Goal: Task Accomplishment & Management: Manage account settings

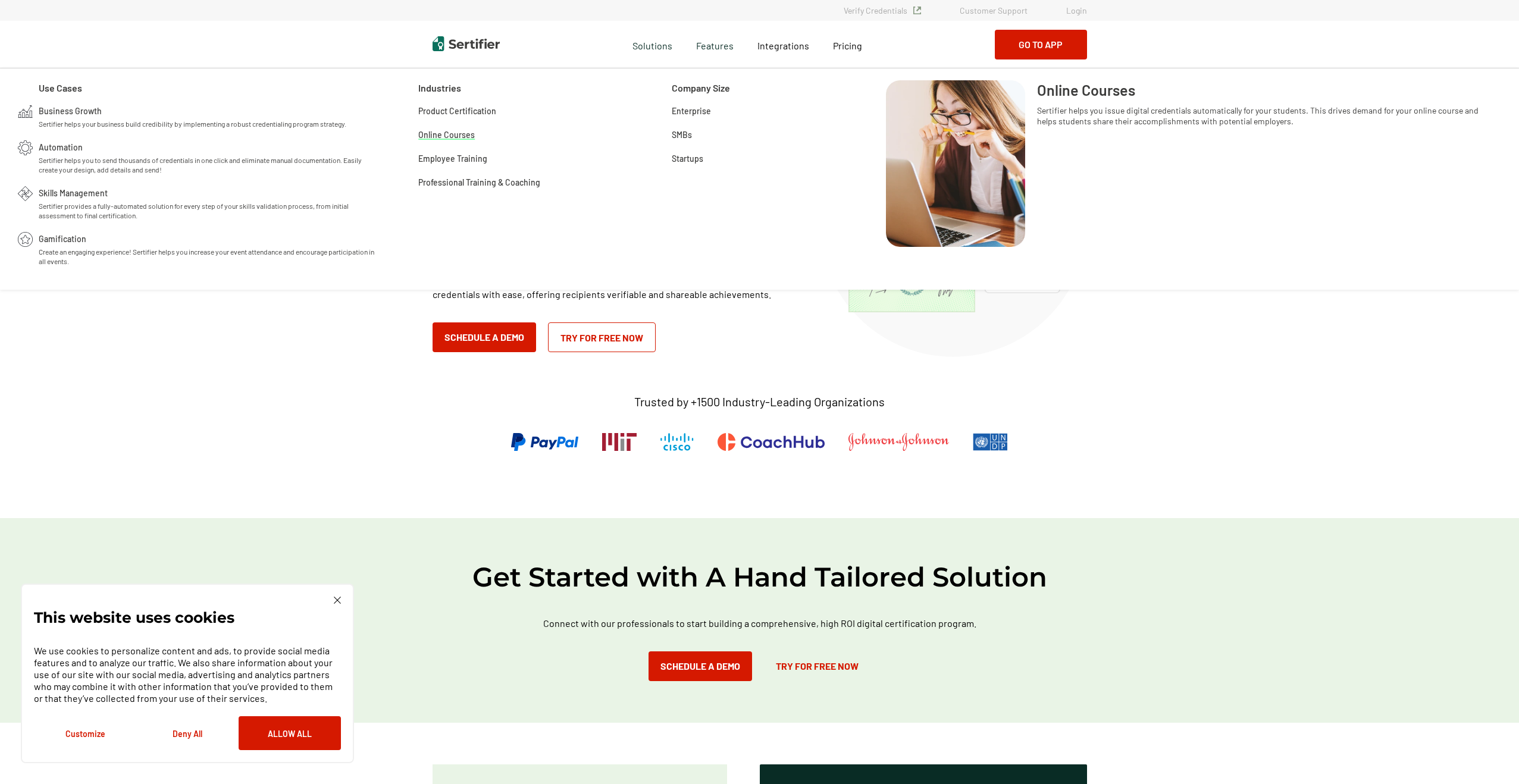
click at [451, 133] on span "Online Courses" at bounding box center [446, 133] width 57 height 12
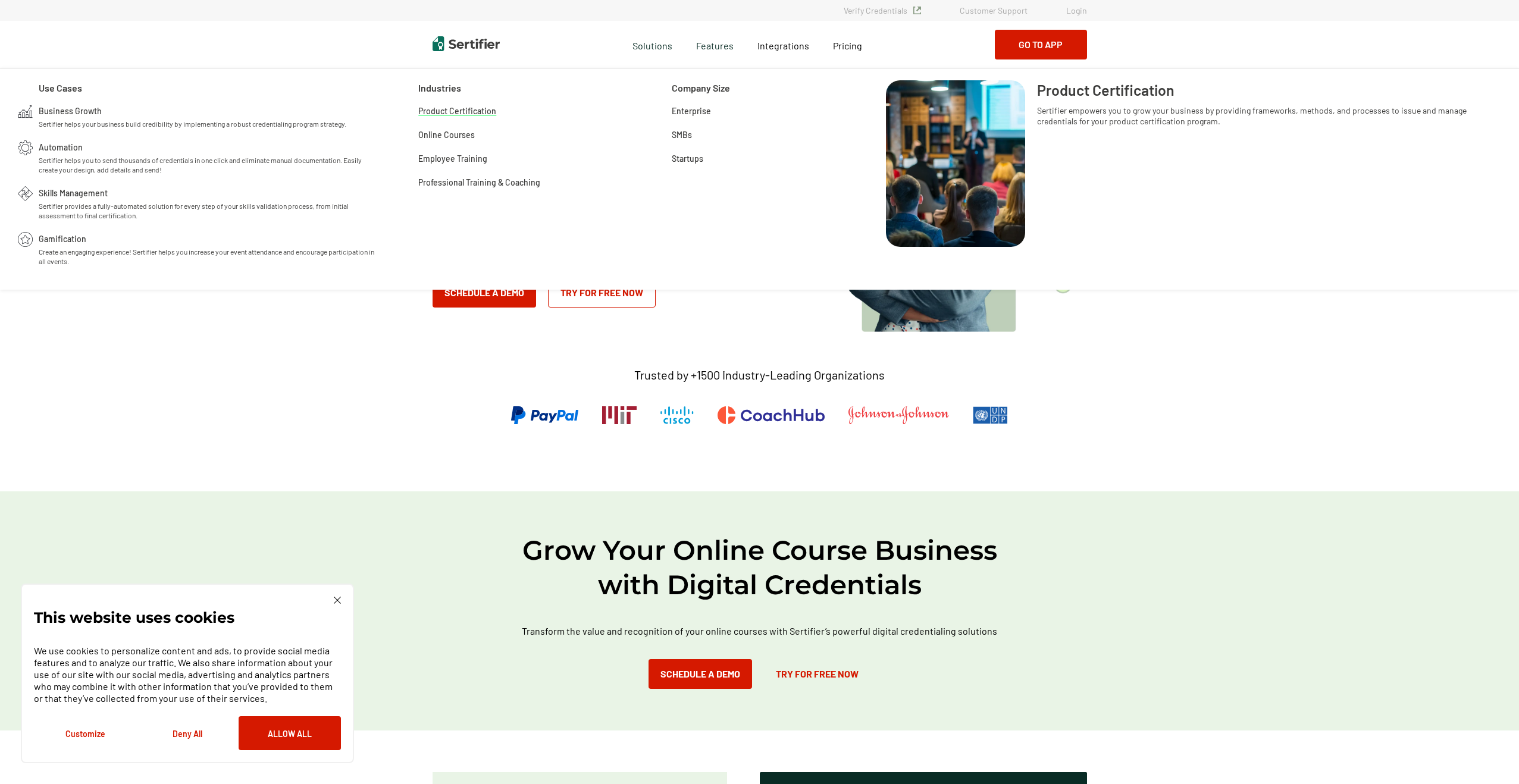
click at [461, 111] on span "Product Certification" at bounding box center [457, 110] width 78 height 12
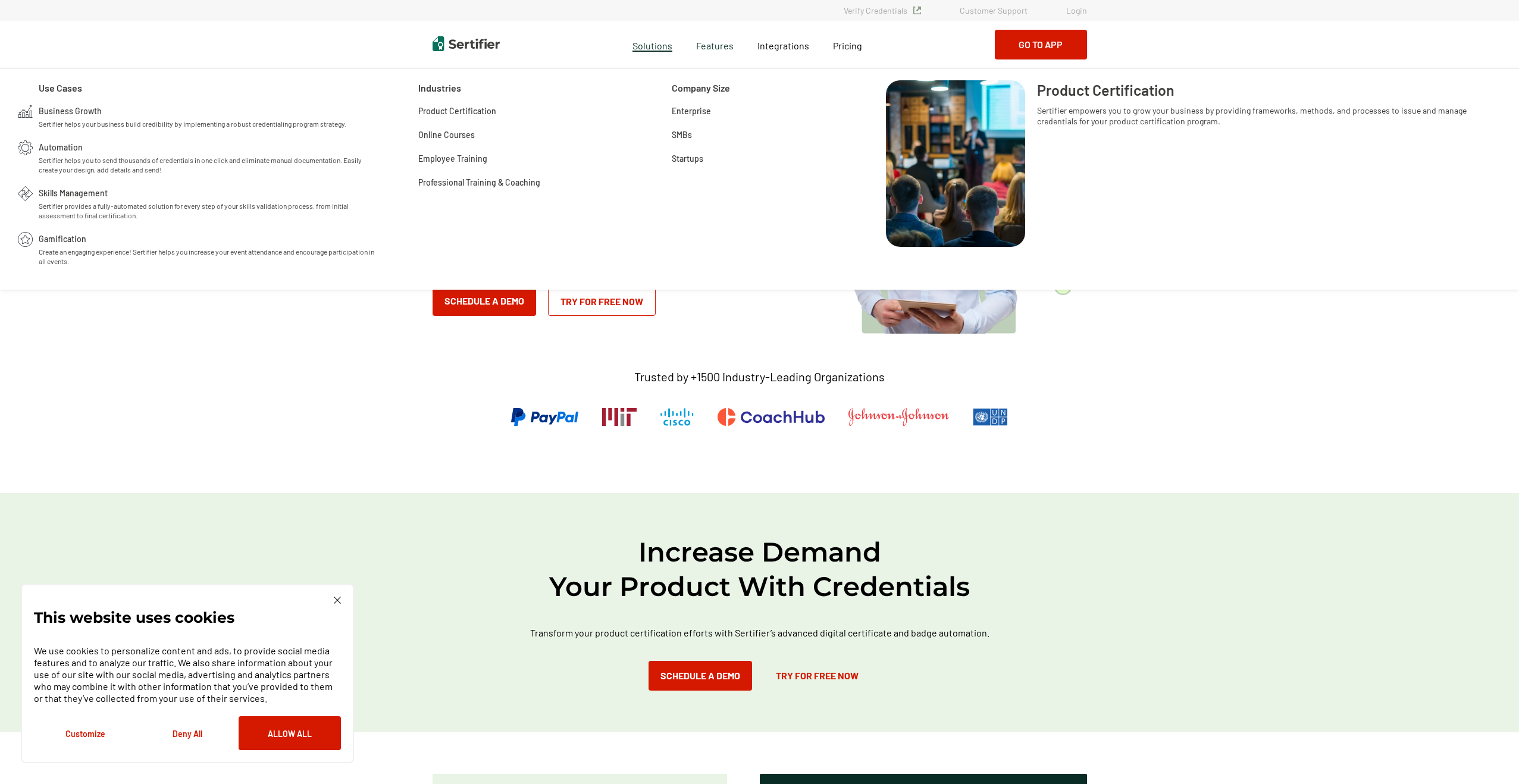
click at [655, 46] on span "Solutions" at bounding box center [652, 44] width 40 height 15
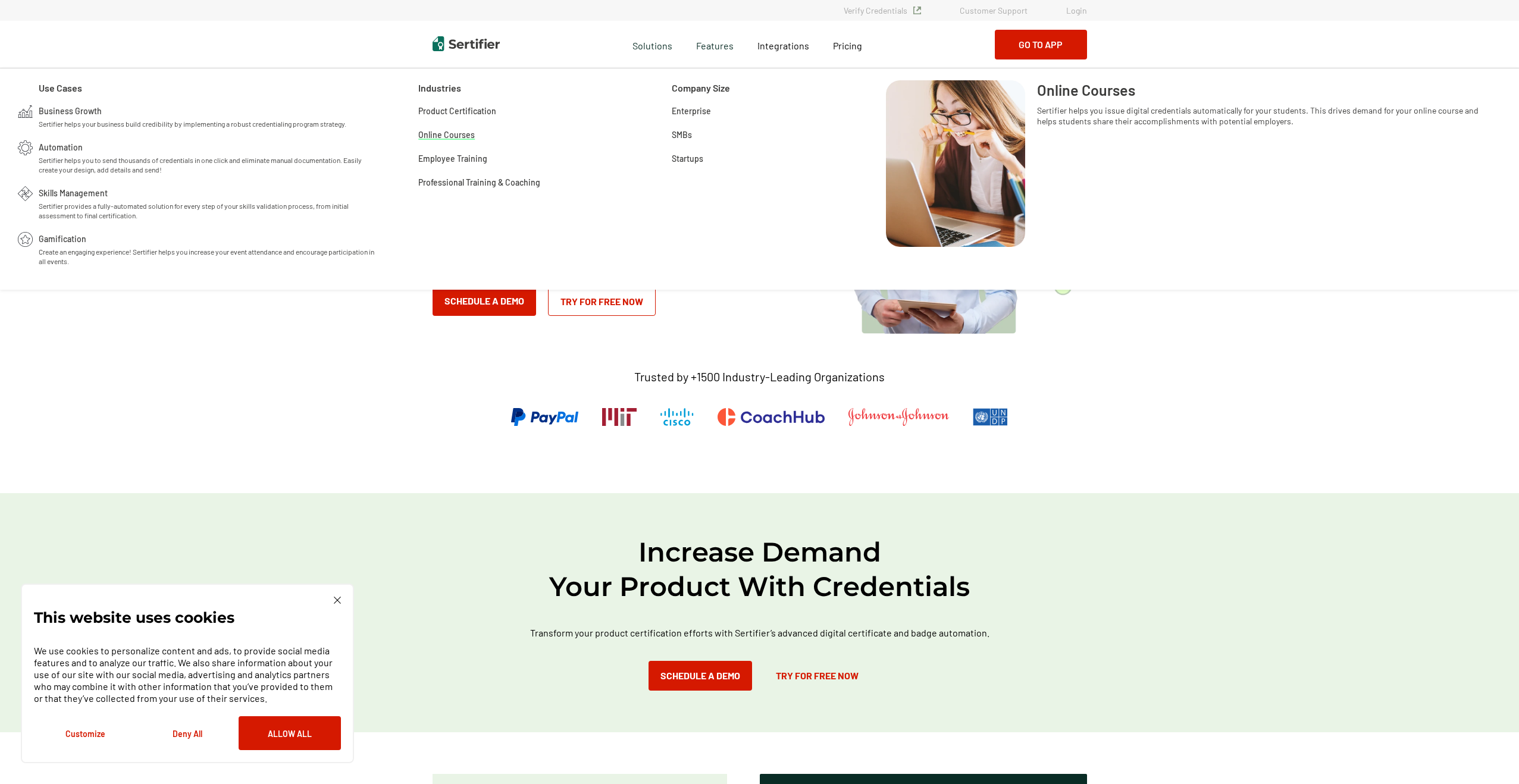
click at [454, 134] on span "Online Courses" at bounding box center [446, 133] width 57 height 12
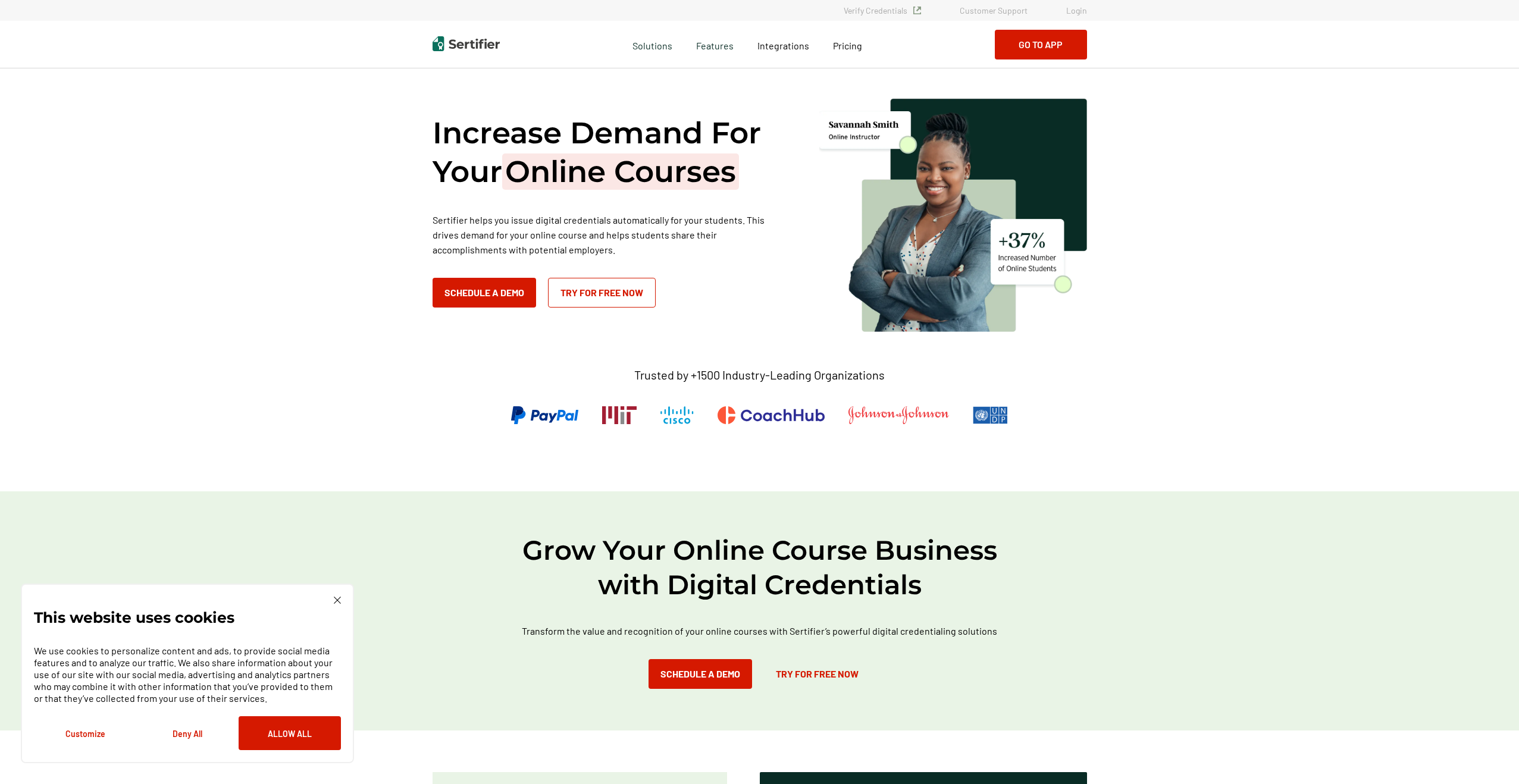
click at [1084, 11] on link "Login" at bounding box center [1076, 11] width 21 height 10
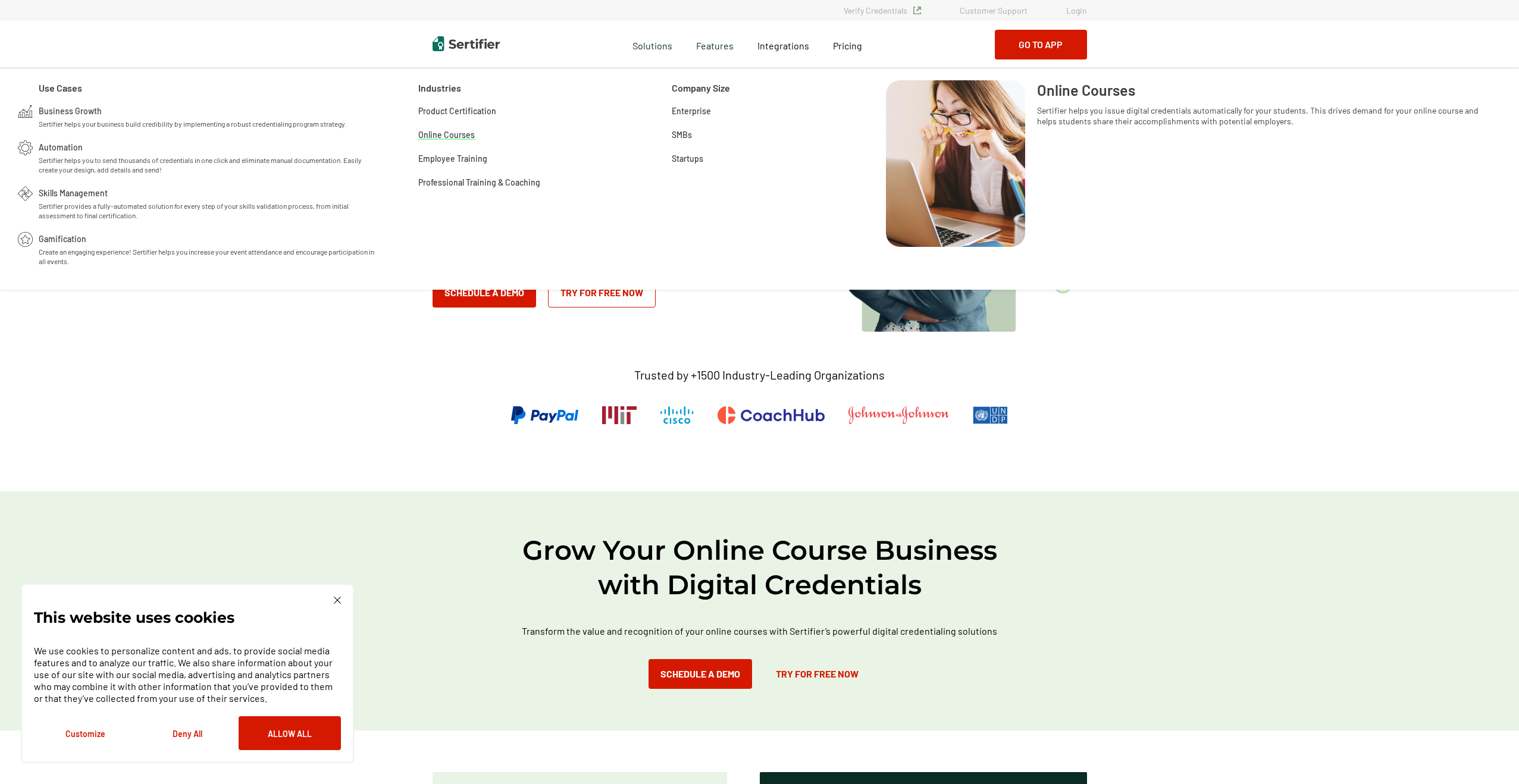
click at [457, 135] on span "Online Courses" at bounding box center [446, 133] width 57 height 12
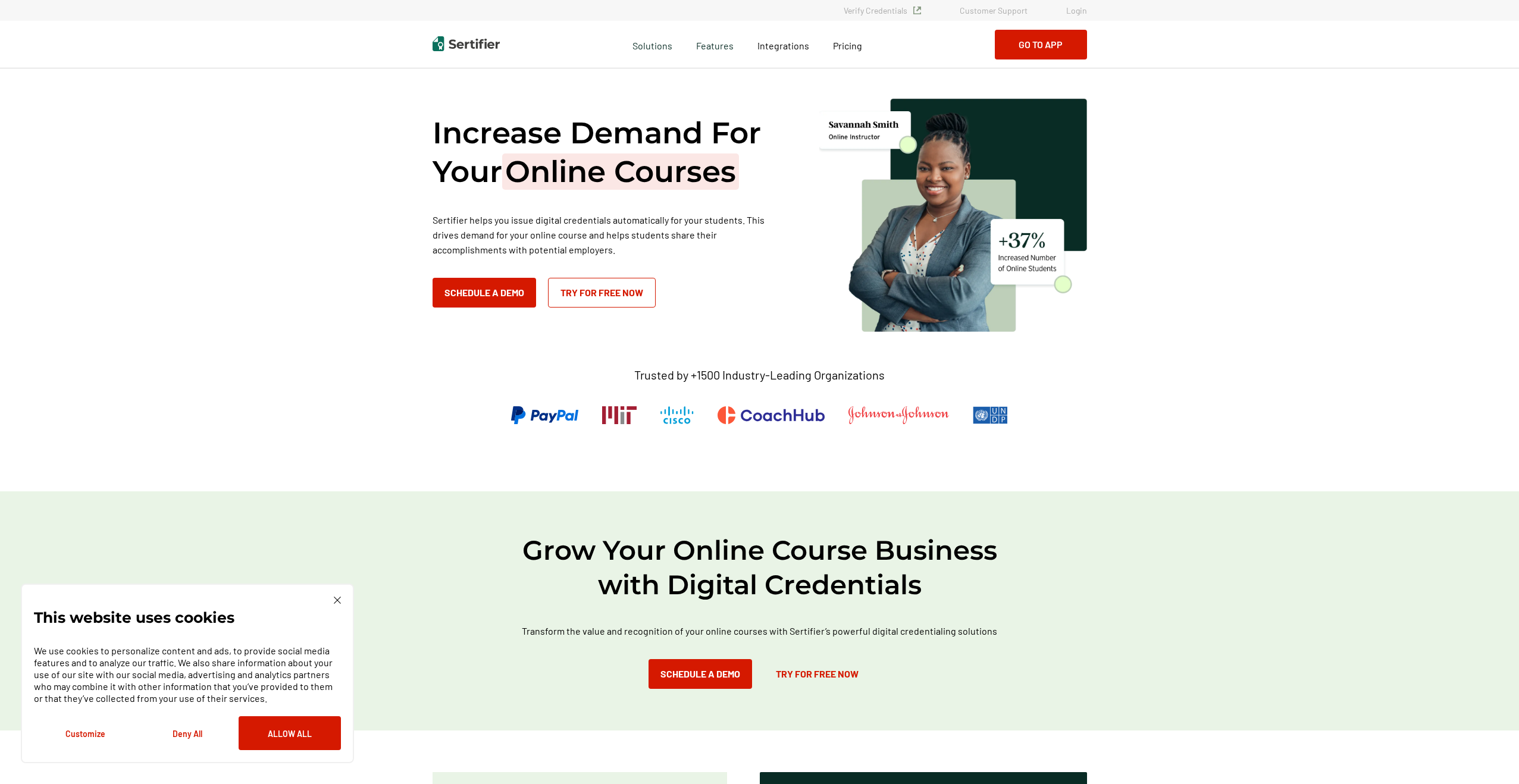
click at [618, 294] on link "Try for Free Now" at bounding box center [601, 292] width 108 height 30
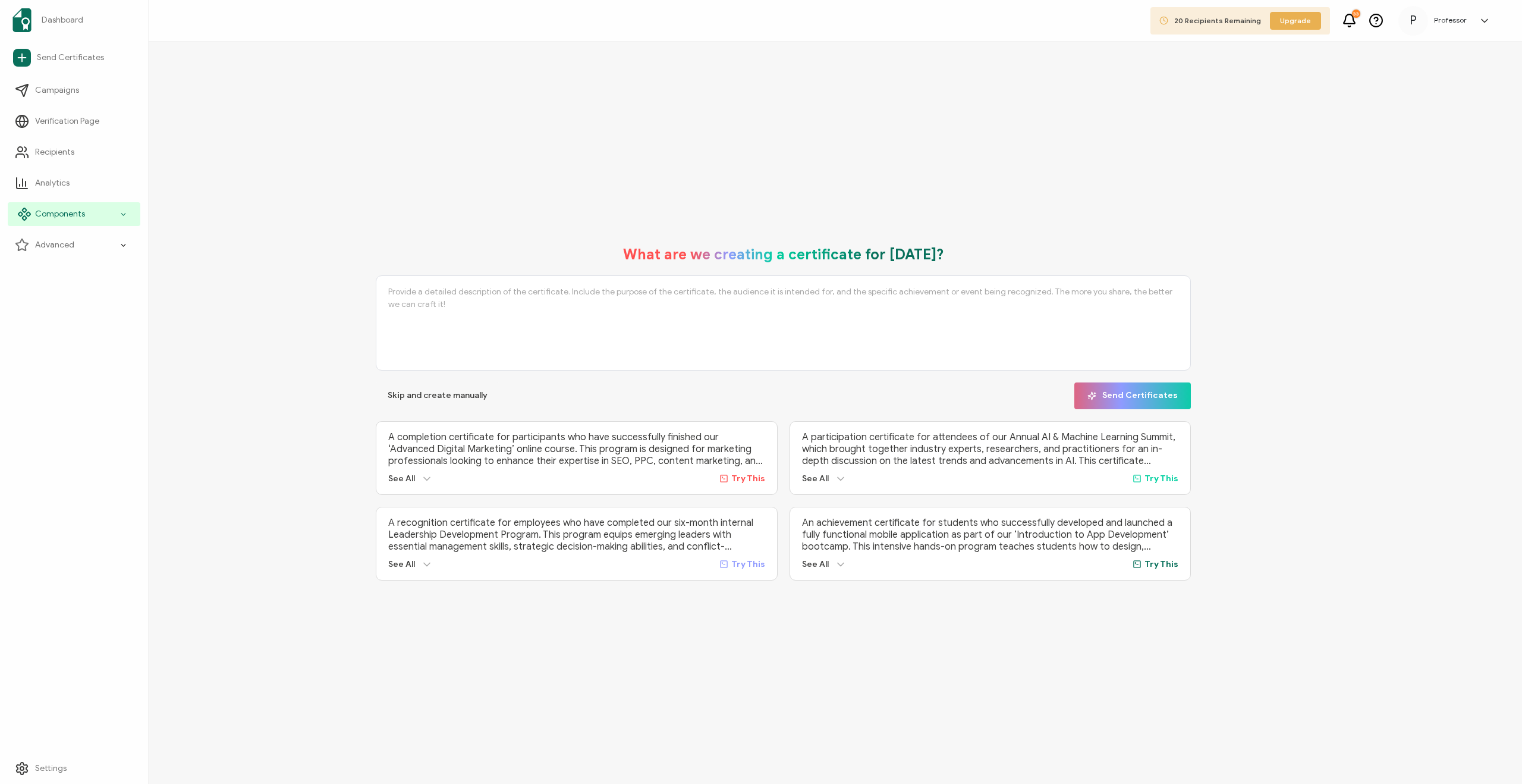
click at [103, 215] on div "Components" at bounding box center [73, 214] width 133 height 24
click at [100, 340] on div "Advanced" at bounding box center [73, 338] width 133 height 24
click at [37, 57] on span "Send Certificates" at bounding box center [70, 57] width 67 height 12
click at [1473, 20] on link at bounding box center [1482, 21] width 18 height 12
click at [97, 93] on link "Campaigns" at bounding box center [73, 90] width 133 height 24
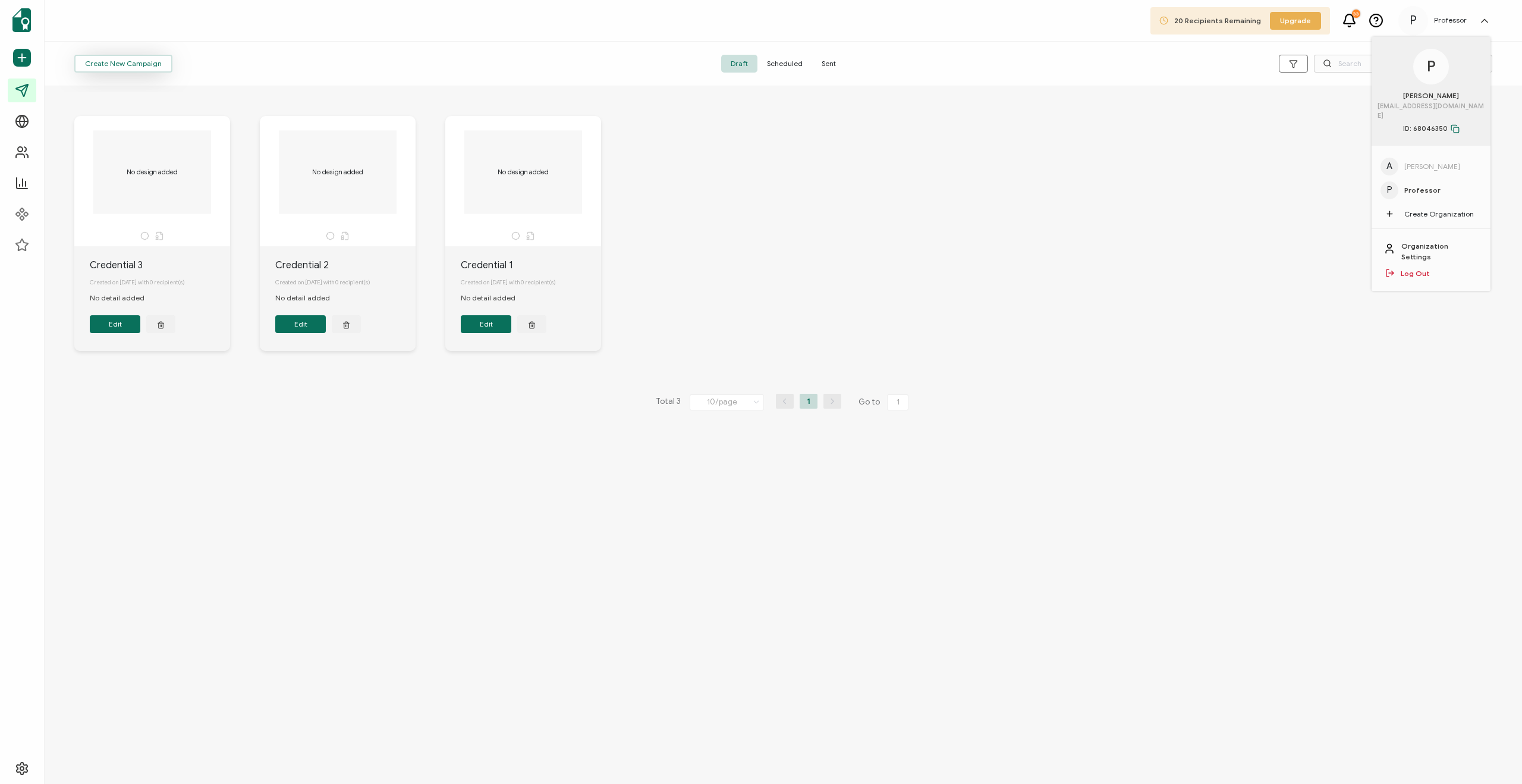
click at [150, 60] on span "Create New Campaign" at bounding box center [123, 63] width 77 height 7
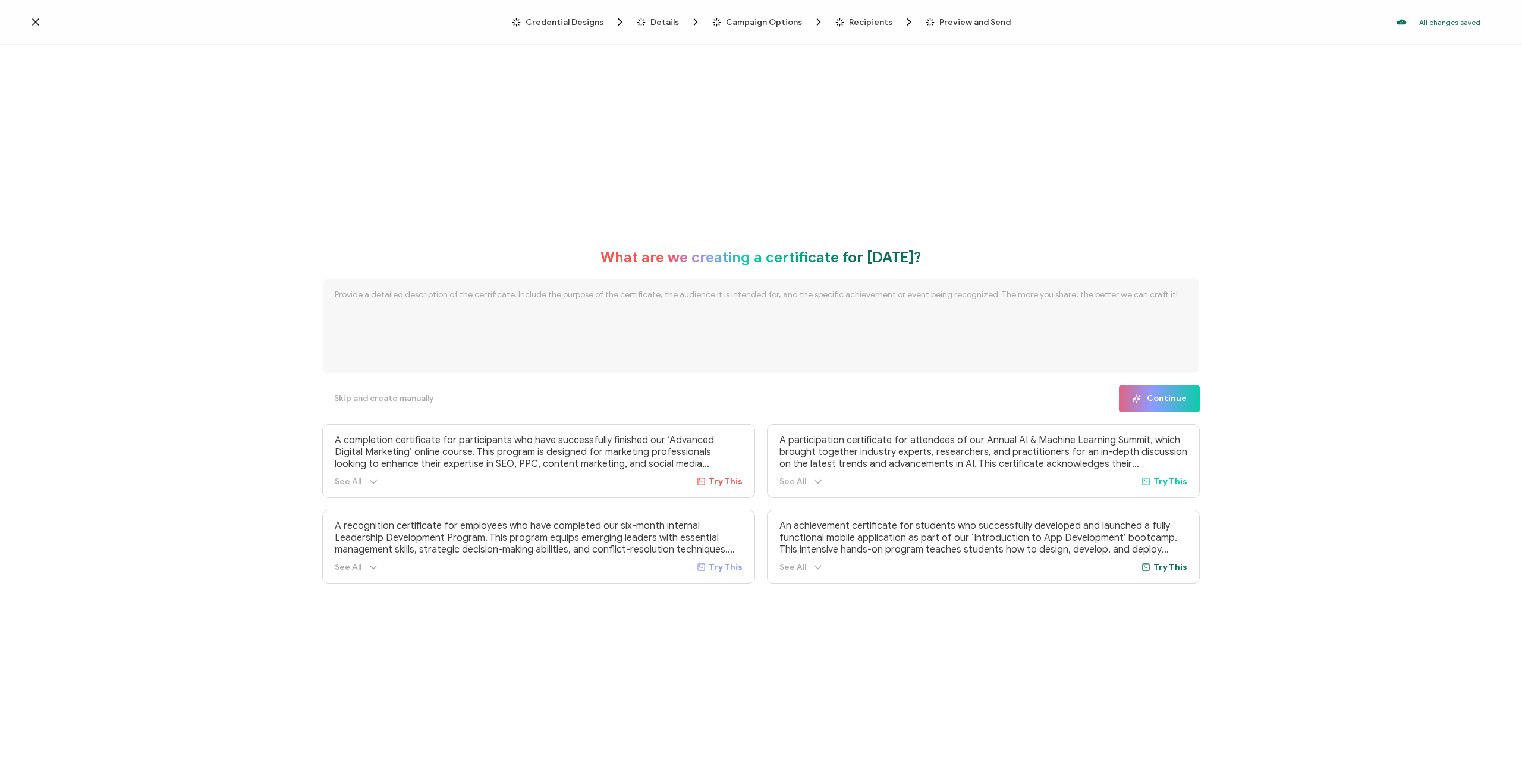
click at [37, 20] on icon at bounding box center [36, 22] width 6 height 6
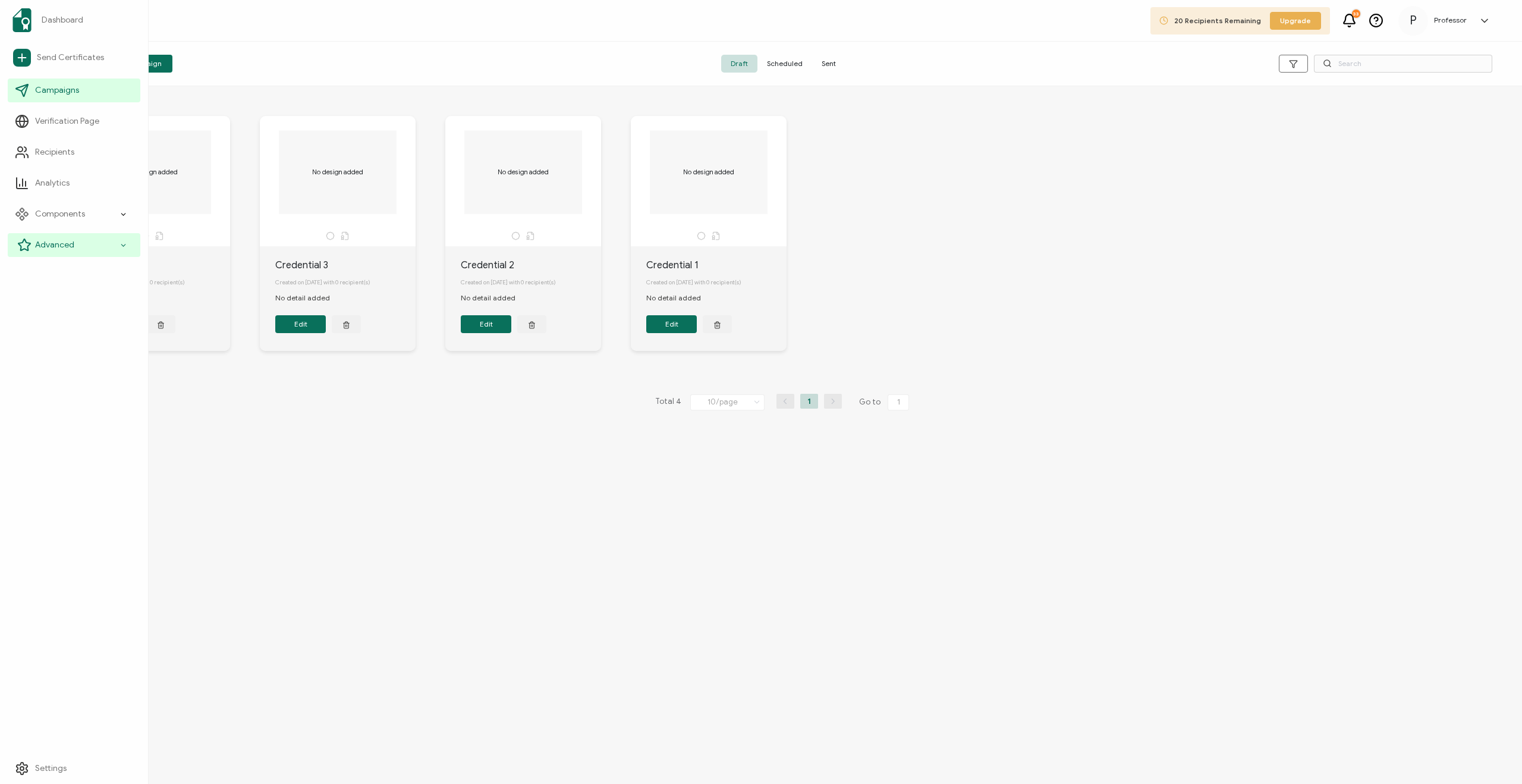
click at [24, 246] on icon at bounding box center [24, 245] width 14 height 14
click at [68, 218] on span "Components" at bounding box center [60, 213] width 50 height 12
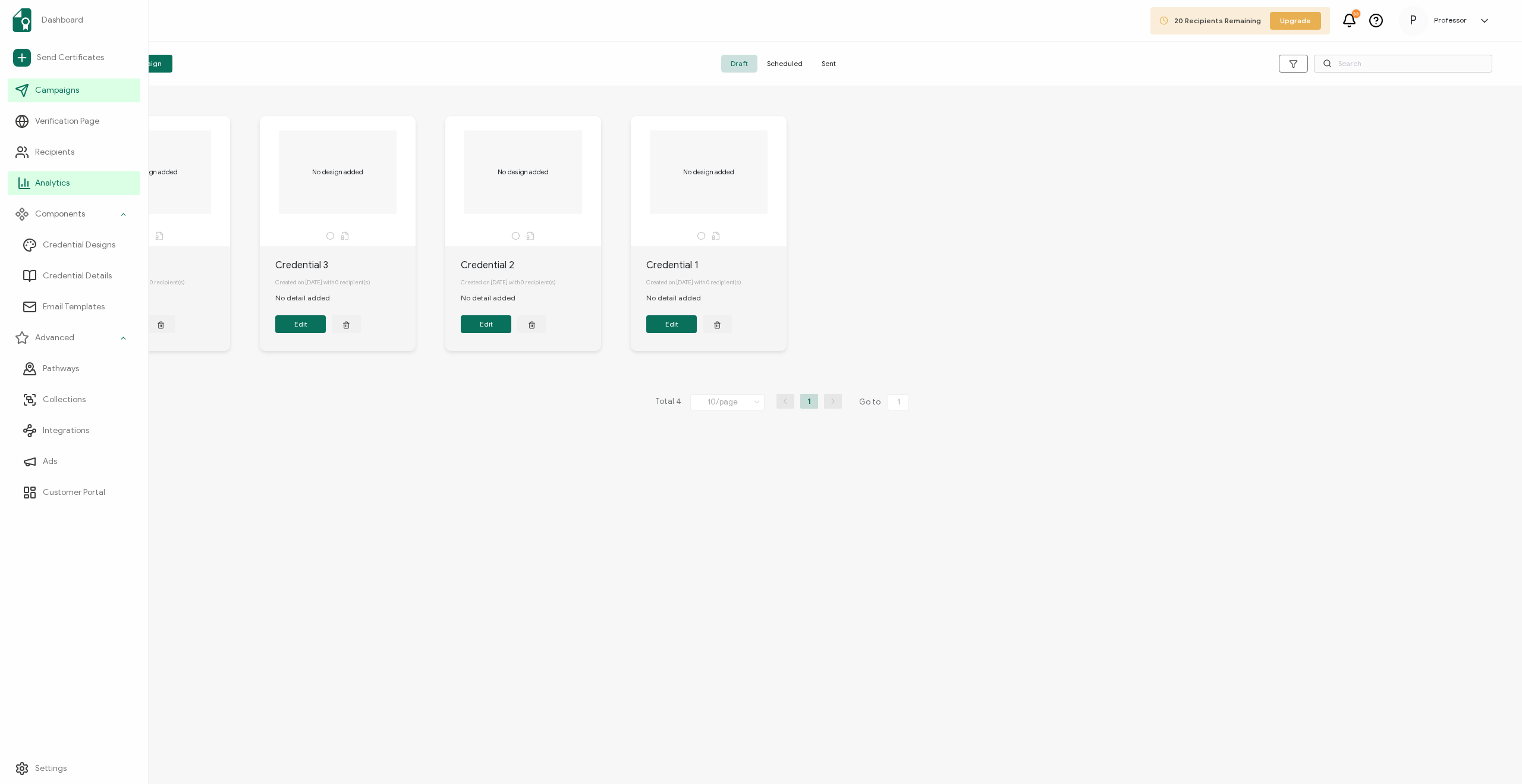
click at [55, 188] on span "Analytics" at bounding box center [52, 183] width 34 height 12
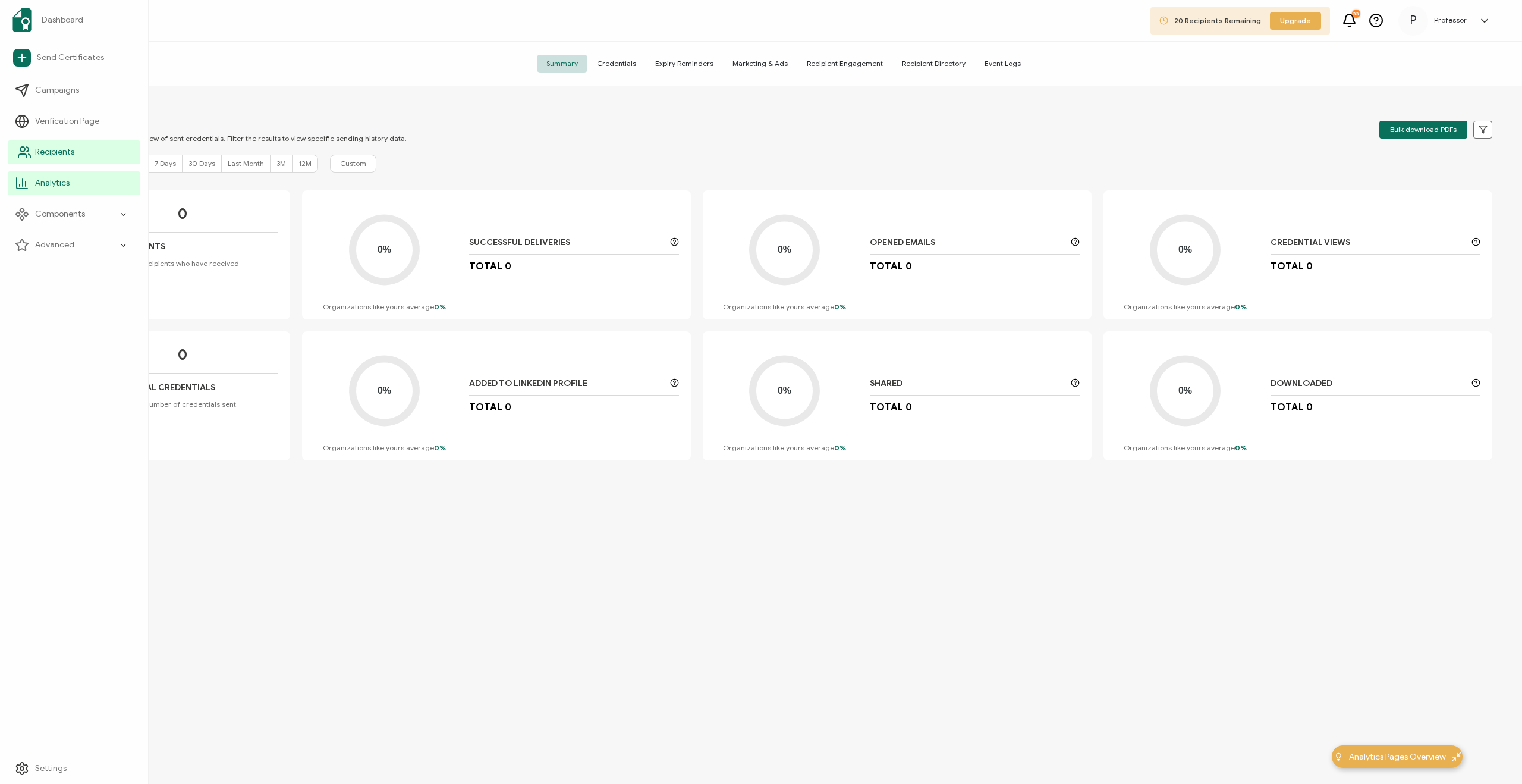
click at [63, 157] on span "Recipients" at bounding box center [54, 152] width 39 height 12
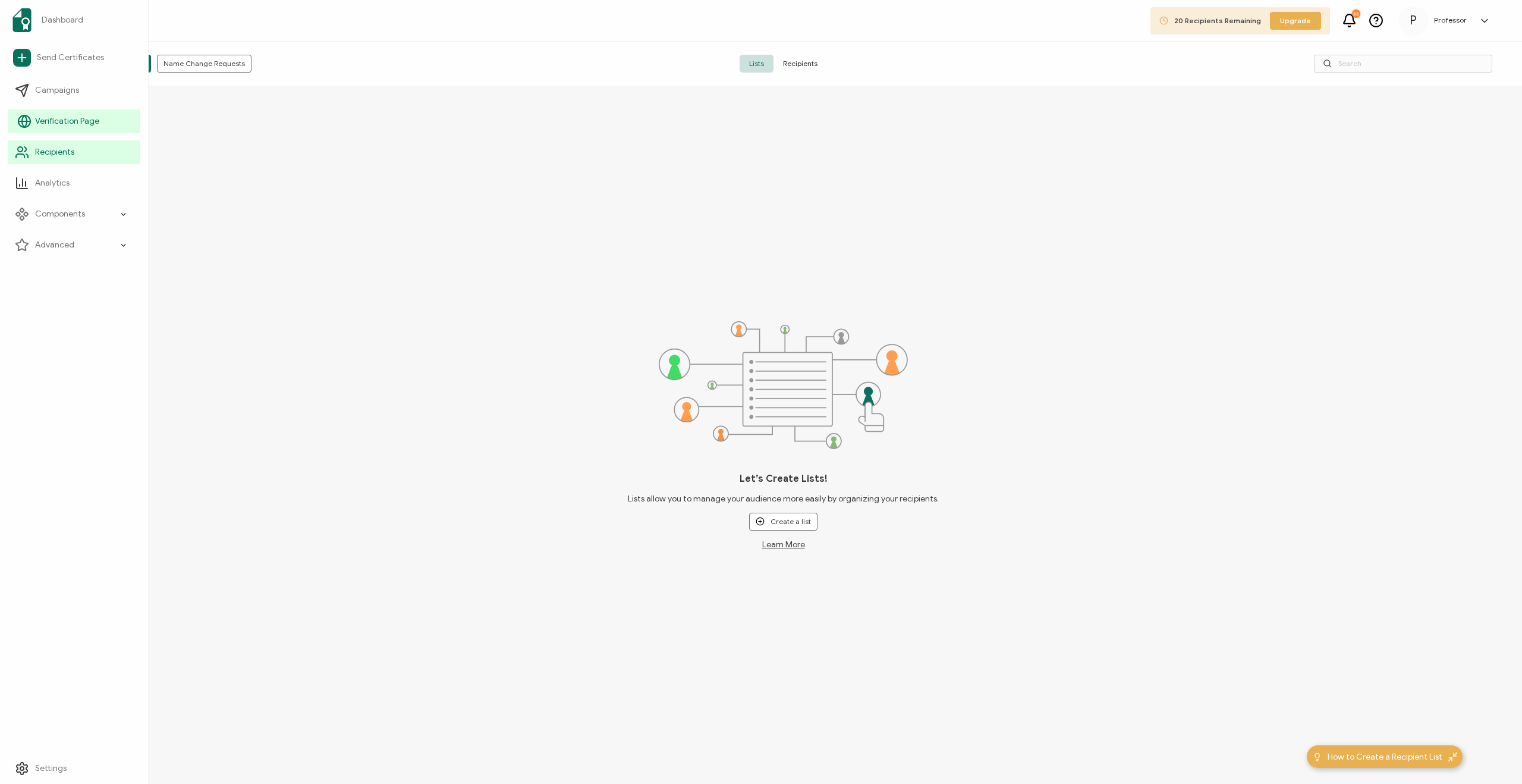
click at [71, 128] on link "Verification Page" at bounding box center [73, 121] width 133 height 24
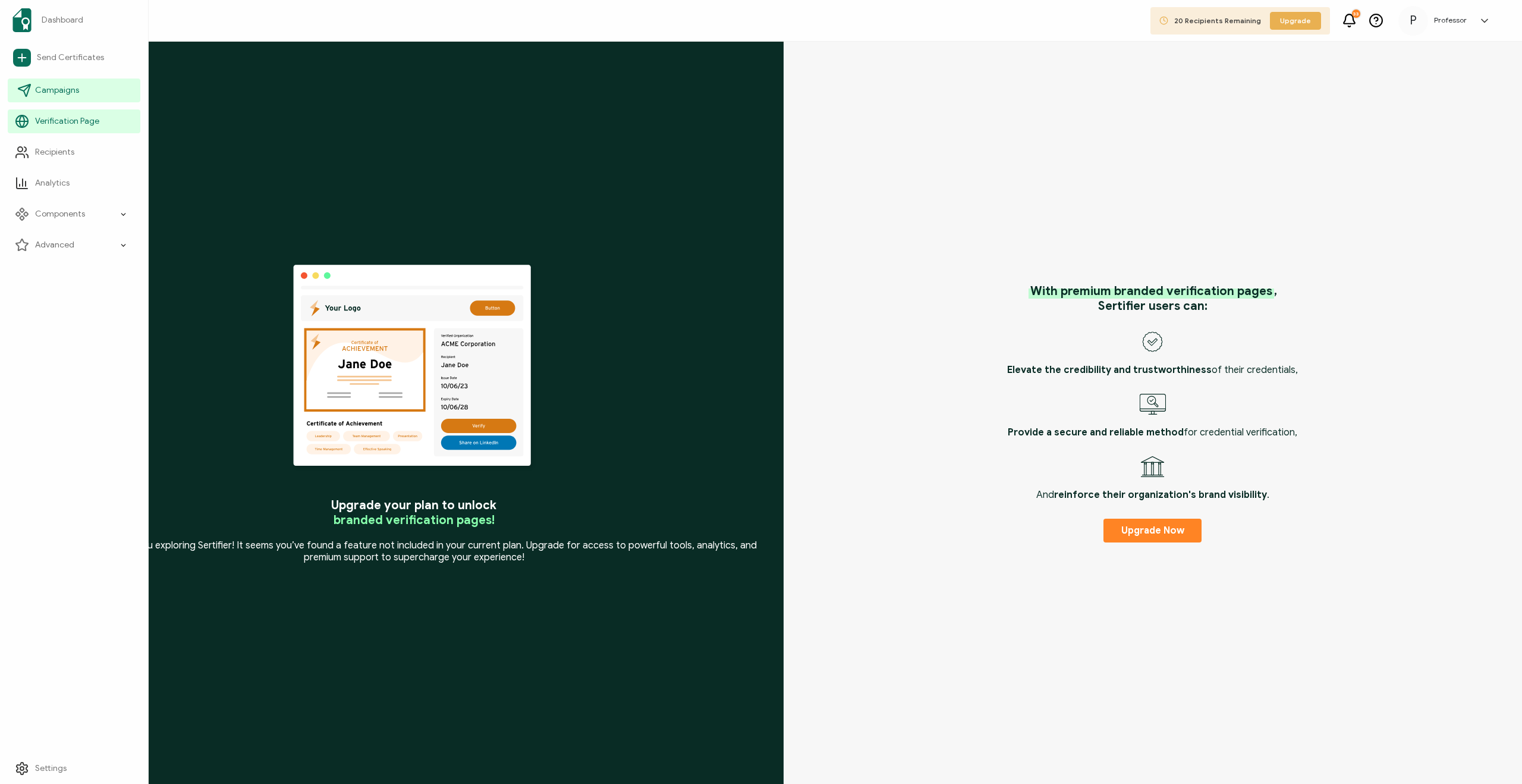
click at [68, 90] on span "Campaigns" at bounding box center [57, 90] width 44 height 12
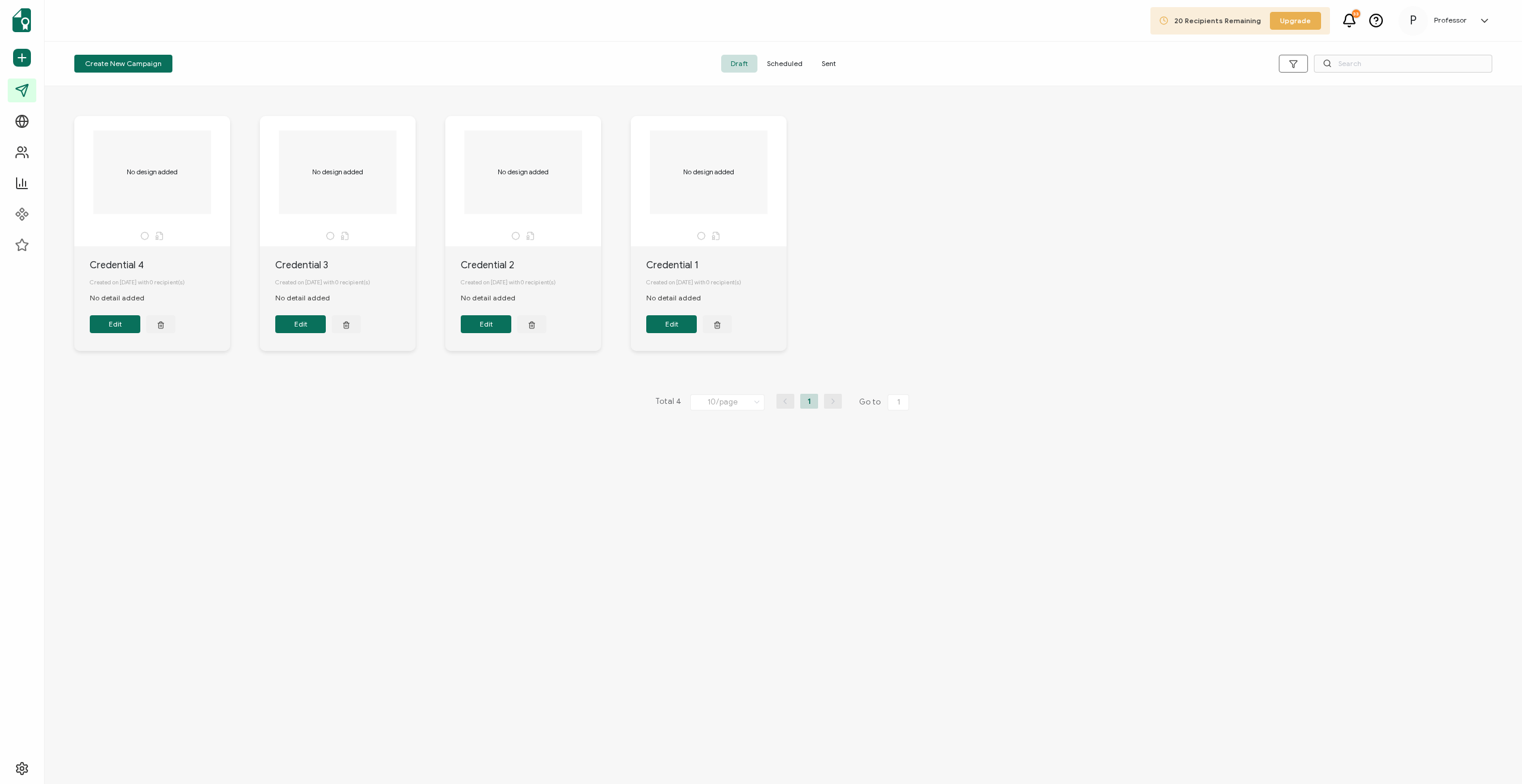
click at [185, 220] on div "No design added" at bounding box center [152, 177] width 125 height 95
click at [670, 325] on button "Edit" at bounding box center [671, 324] width 50 height 18
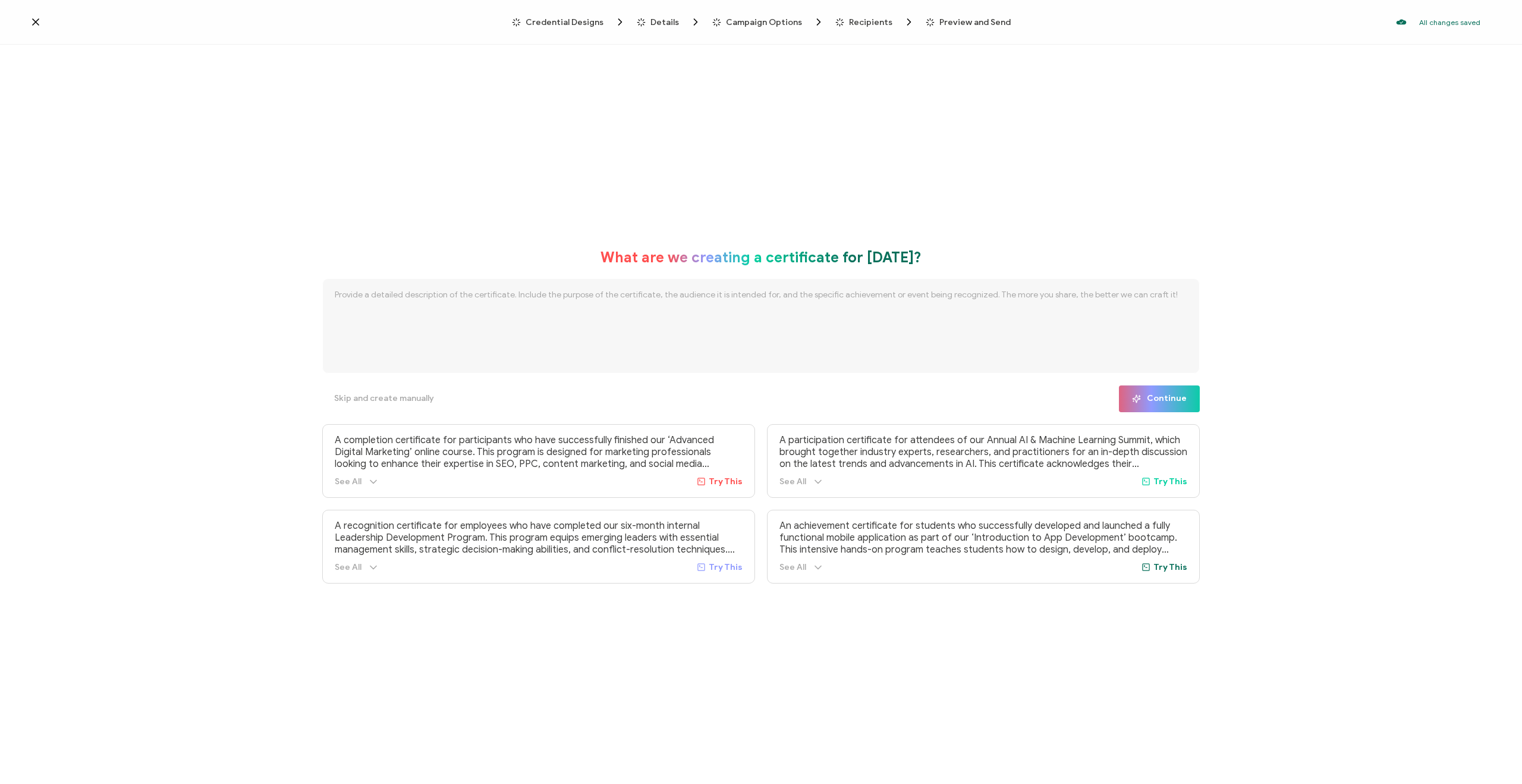
click at [770, 20] on span "Campaign Options" at bounding box center [764, 22] width 76 height 9
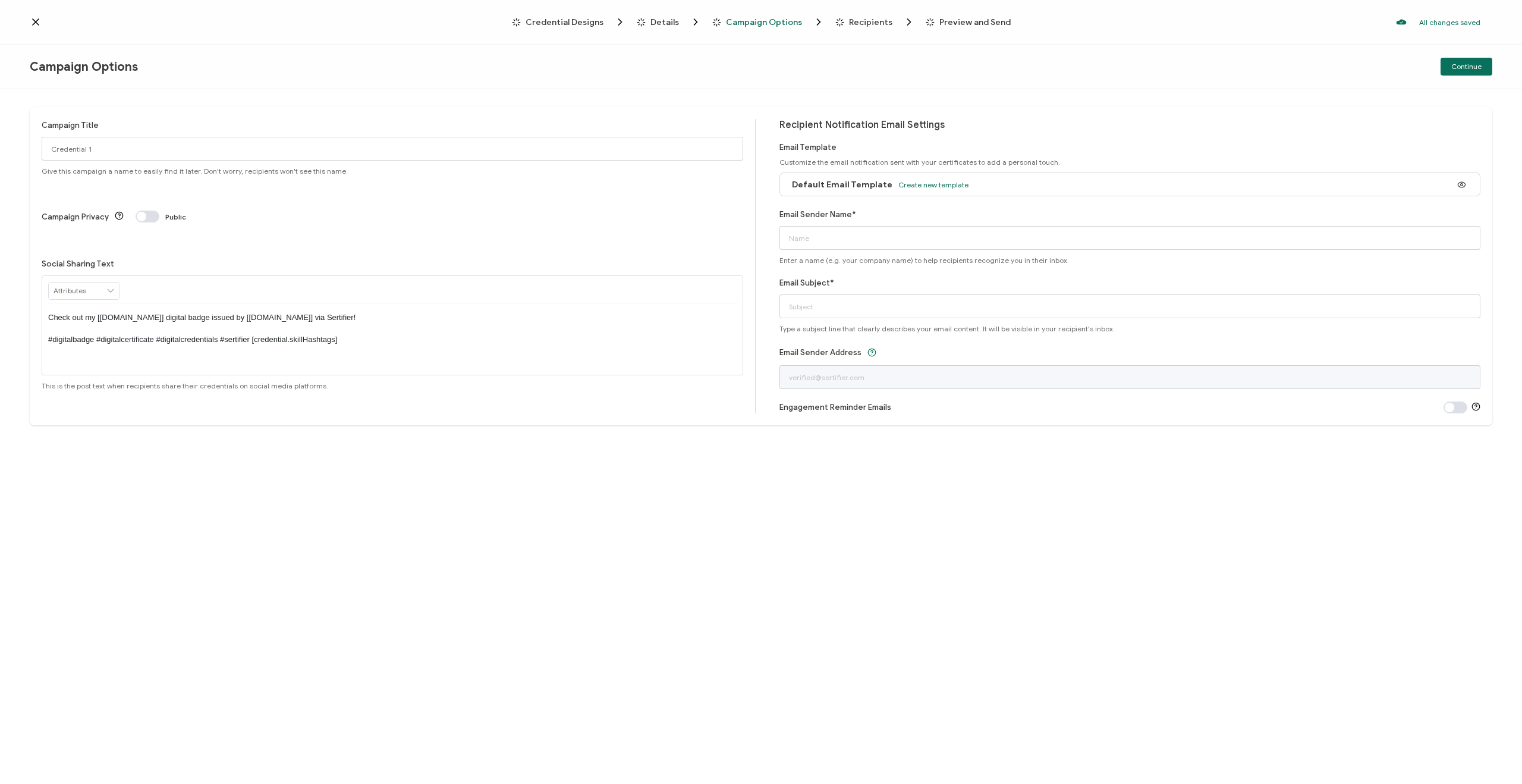
click at [572, 19] on span "Credential Designs" at bounding box center [564, 22] width 78 height 9
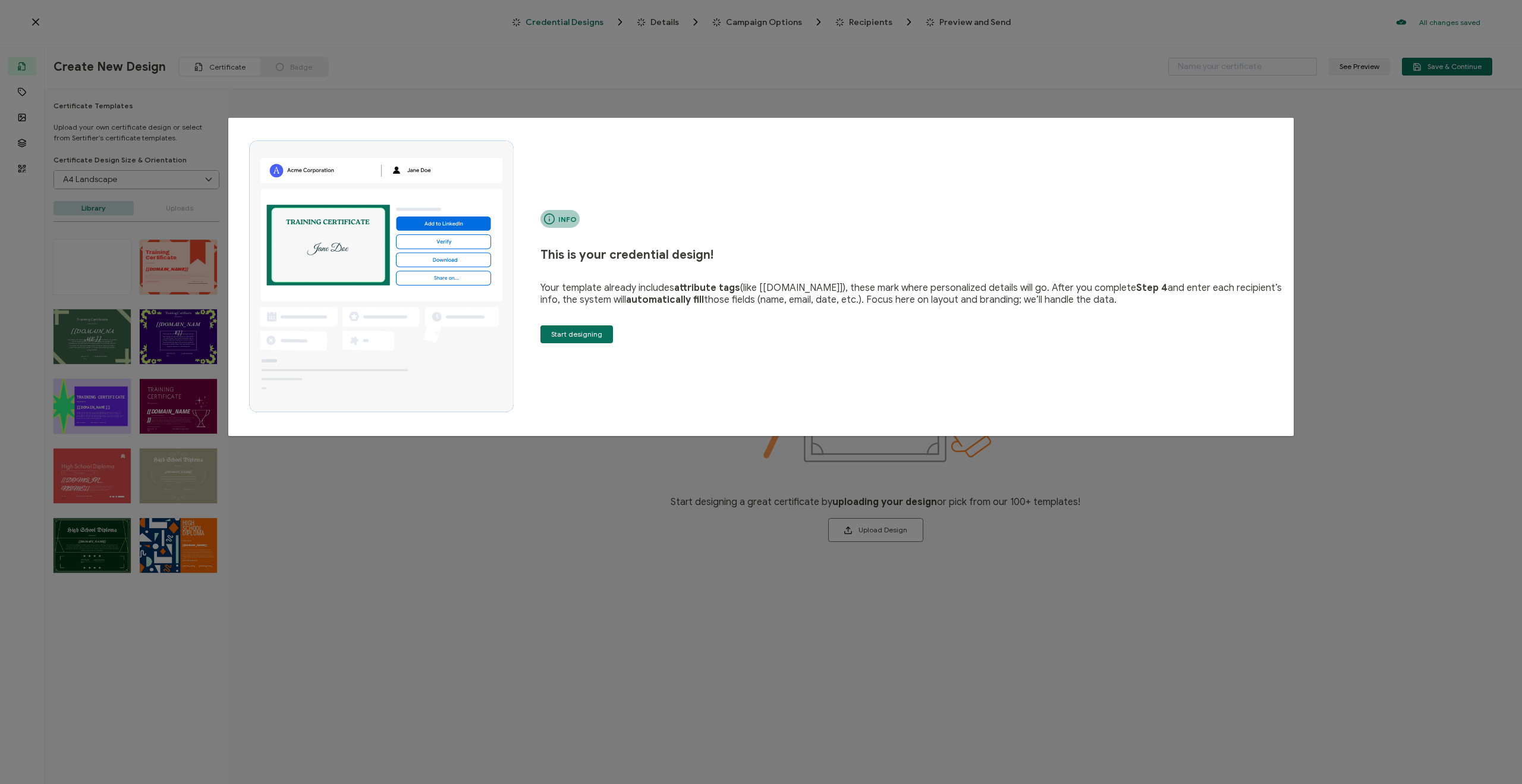
click at [858, 23] on div "Info This is your credential design! Your template already includes attribute t…" at bounding box center [761, 392] width 1522 height 784
